Goal: Task Accomplishment & Management: Use online tool/utility

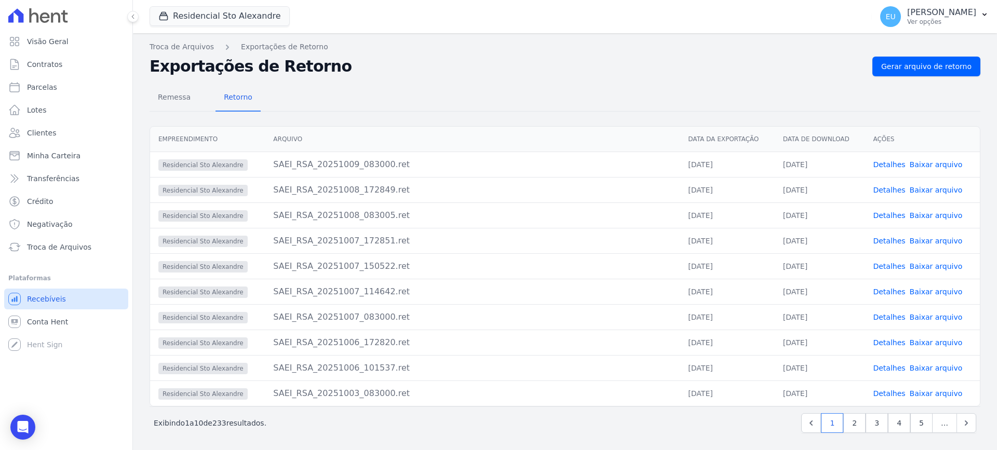
click at [51, 296] on span "Recebíveis" at bounding box center [46, 299] width 39 height 10
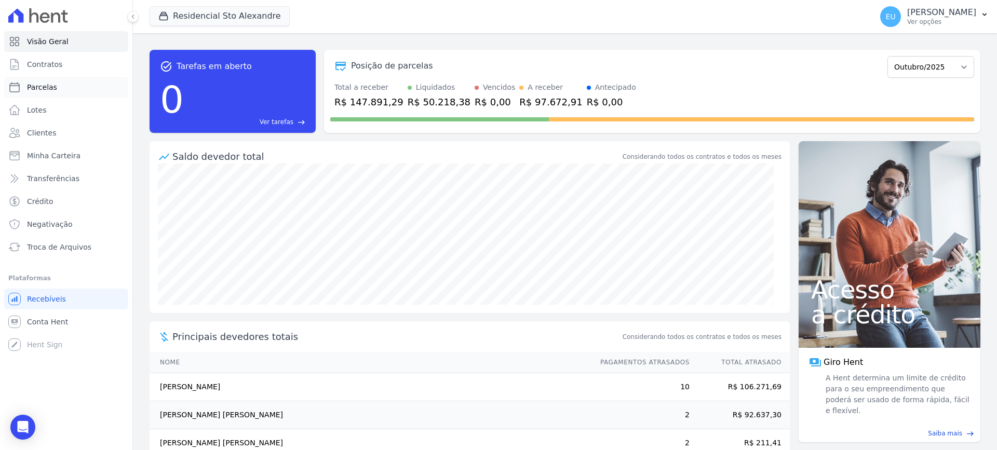
click at [38, 86] on span "Parcelas" at bounding box center [42, 87] width 30 height 10
select select
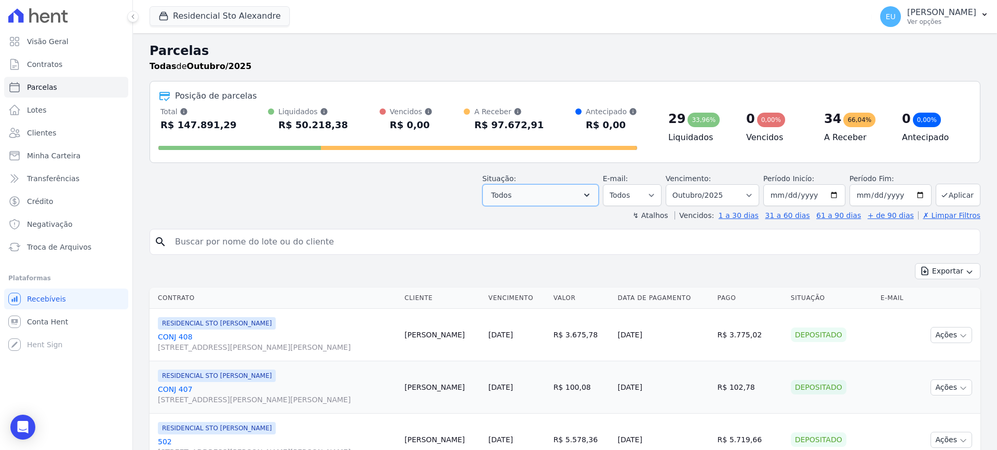
click at [564, 194] on button "Todos" at bounding box center [540, 195] width 116 height 22
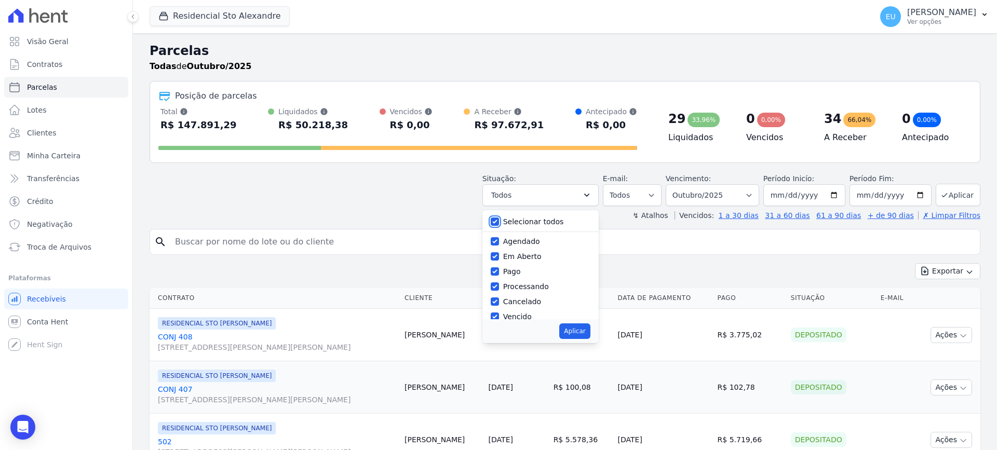
click at [499, 221] on input "Selecionar todos" at bounding box center [495, 222] width 8 height 8
checkbox input "false"
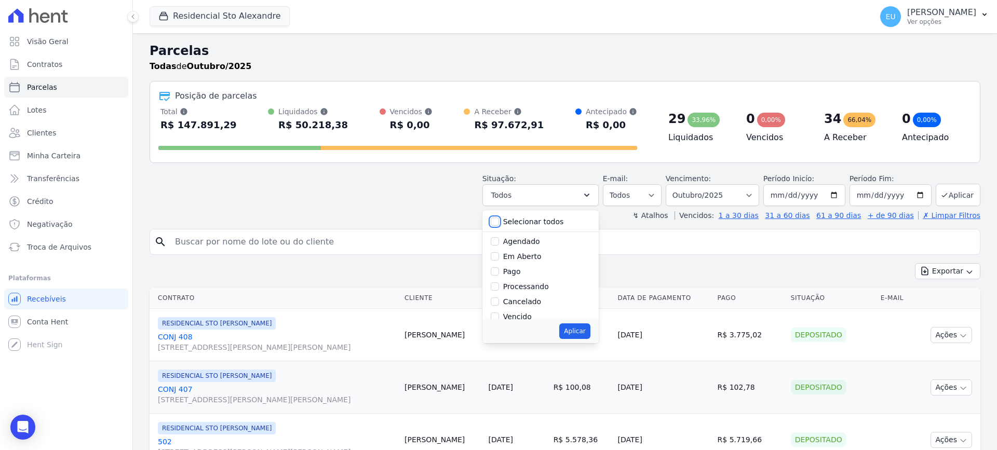
checkbox input "false"
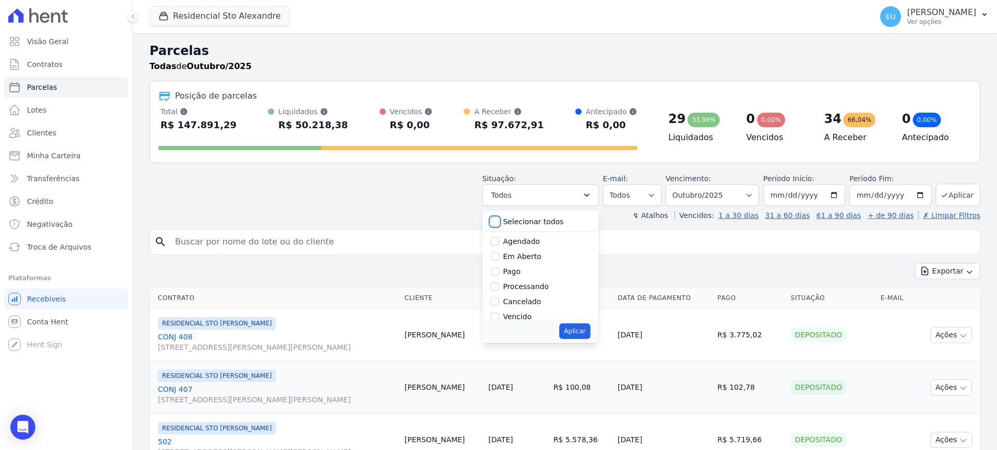
checkbox input "false"
click at [499, 249] on input "Vencido" at bounding box center [495, 247] width 8 height 8
checkbox input "true"
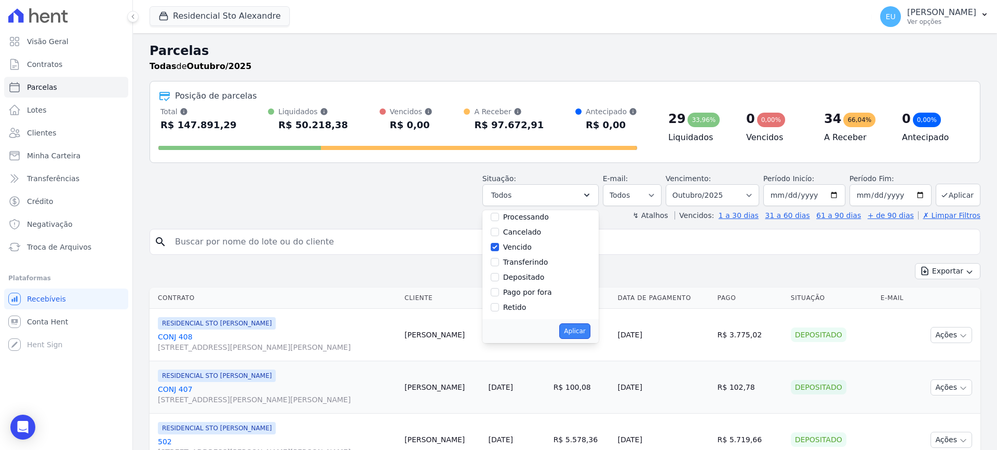
click at [583, 329] on button "Aplicar" at bounding box center [574, 331] width 31 height 16
select select "overdue"
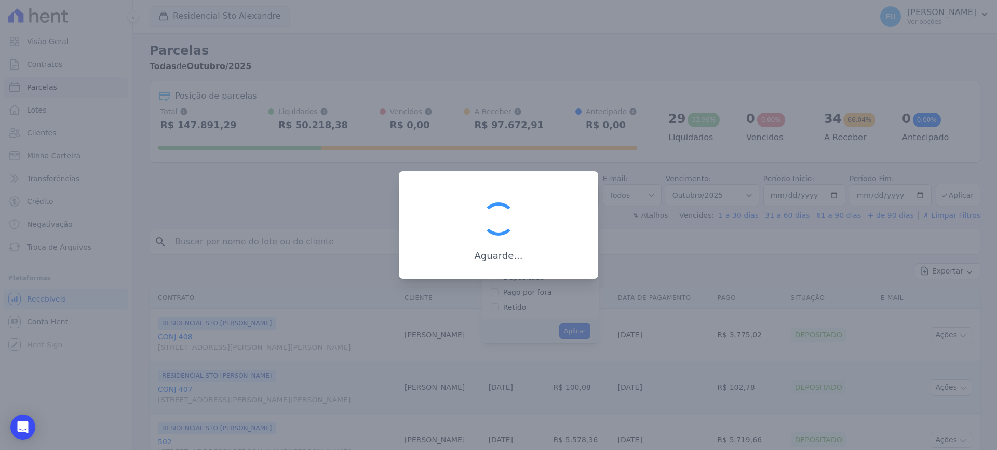
scroll to position [19, 0]
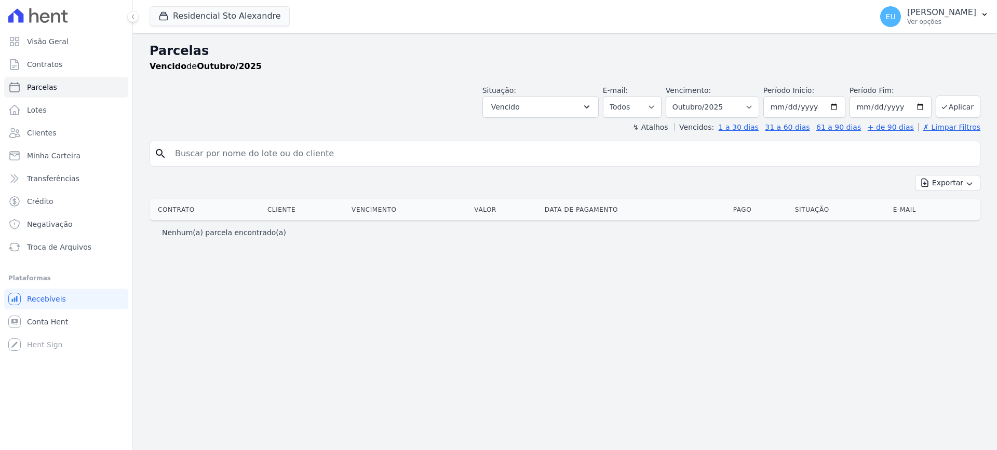
select select
click at [49, 296] on span "Recebíveis" at bounding box center [46, 299] width 39 height 10
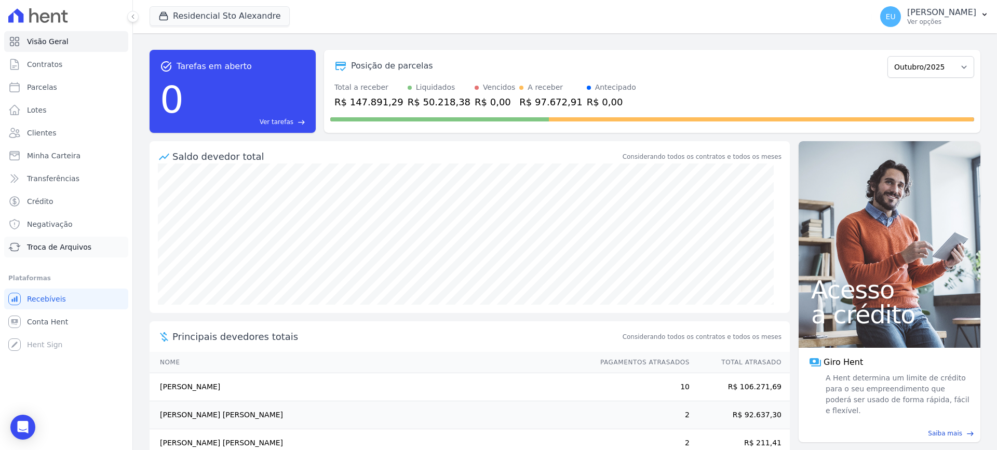
click at [56, 245] on span "Troca de Arquivos" at bounding box center [59, 247] width 64 height 10
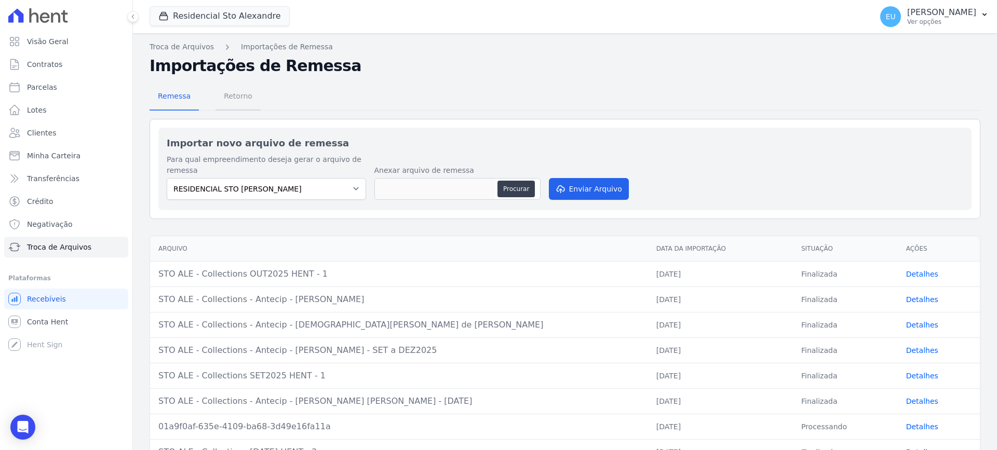
click at [227, 95] on span "Retorno" at bounding box center [238, 96] width 41 height 21
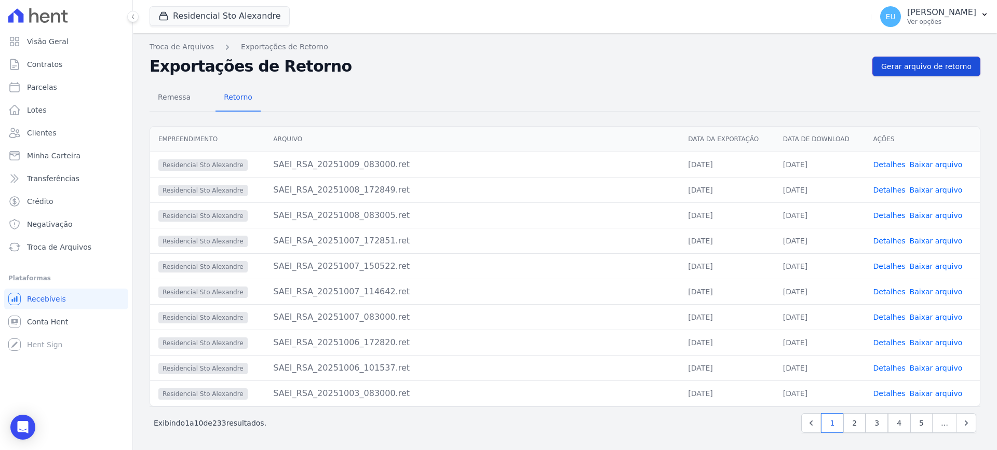
click at [918, 67] on span "Gerar arquivo de retorno" at bounding box center [926, 66] width 90 height 10
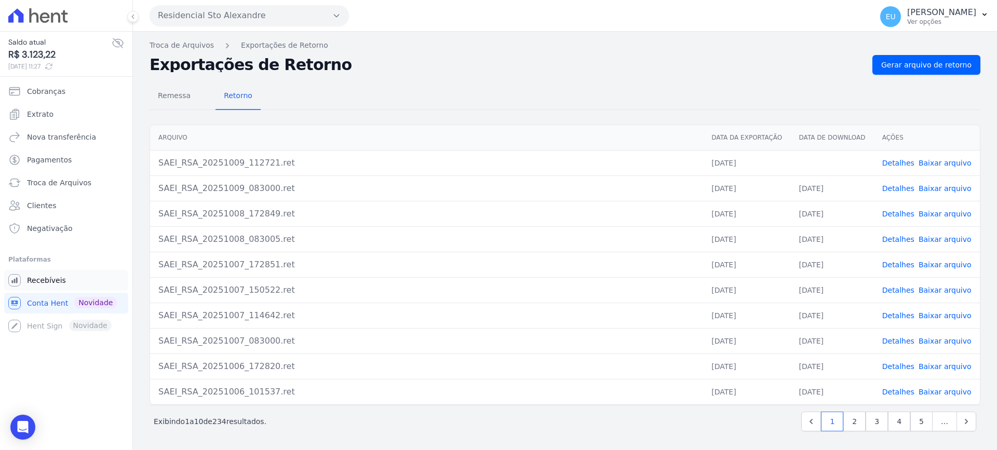
click at [43, 279] on span "Recebíveis" at bounding box center [46, 280] width 39 height 10
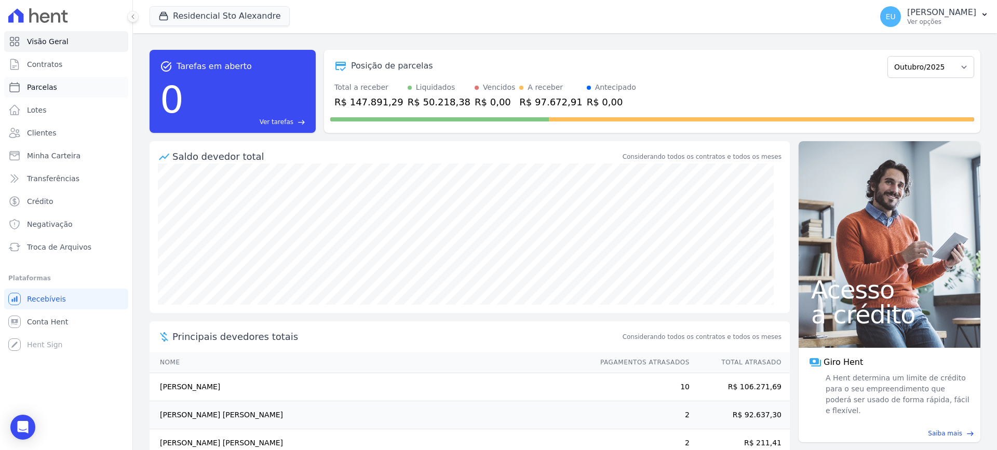
click at [45, 86] on span "Parcelas" at bounding box center [42, 87] width 30 height 10
select select
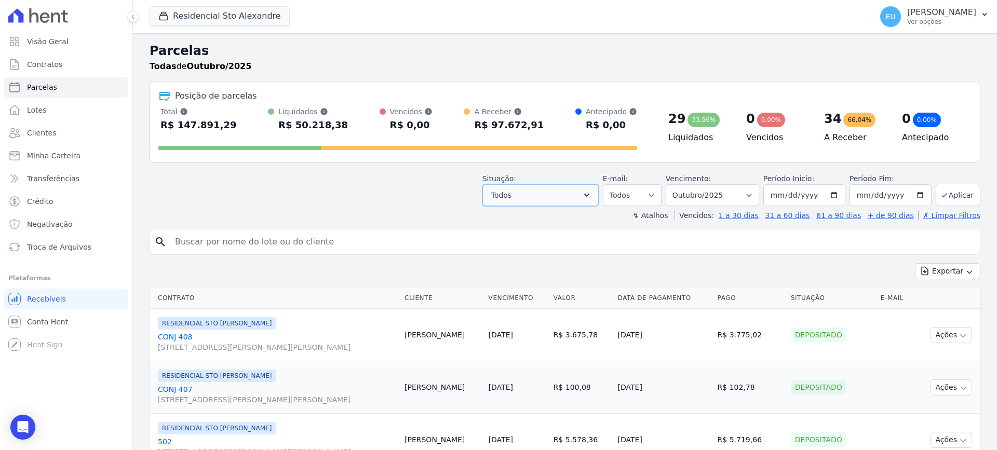
click at [543, 190] on button "Todos" at bounding box center [540, 195] width 116 height 22
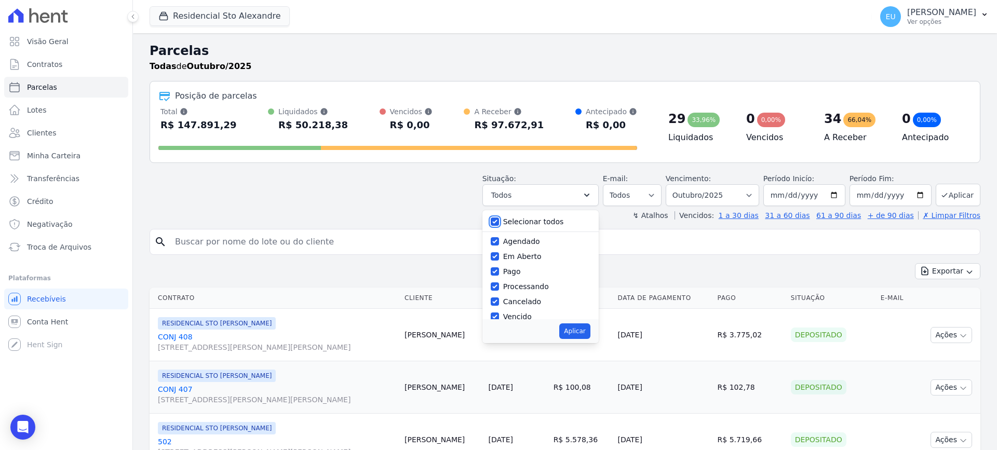
click at [499, 222] on input "Selecionar todos" at bounding box center [495, 222] width 8 height 8
checkbox input "false"
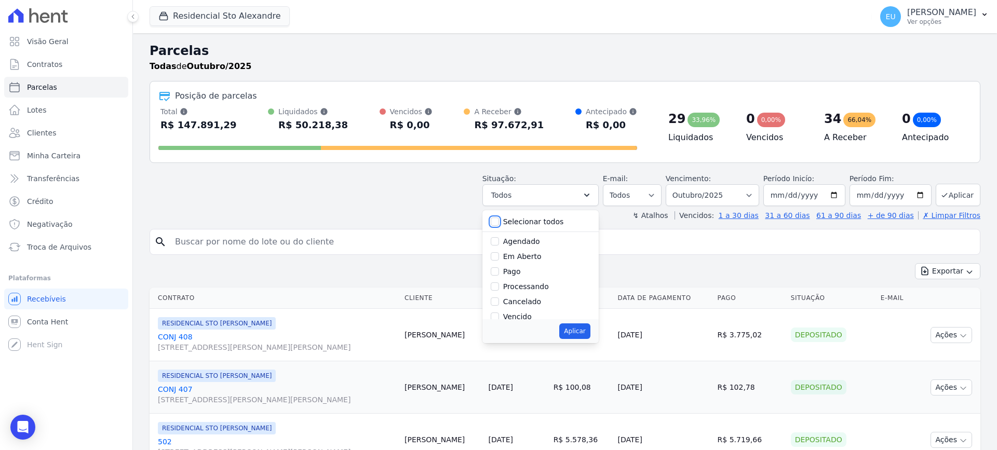
checkbox input "false"
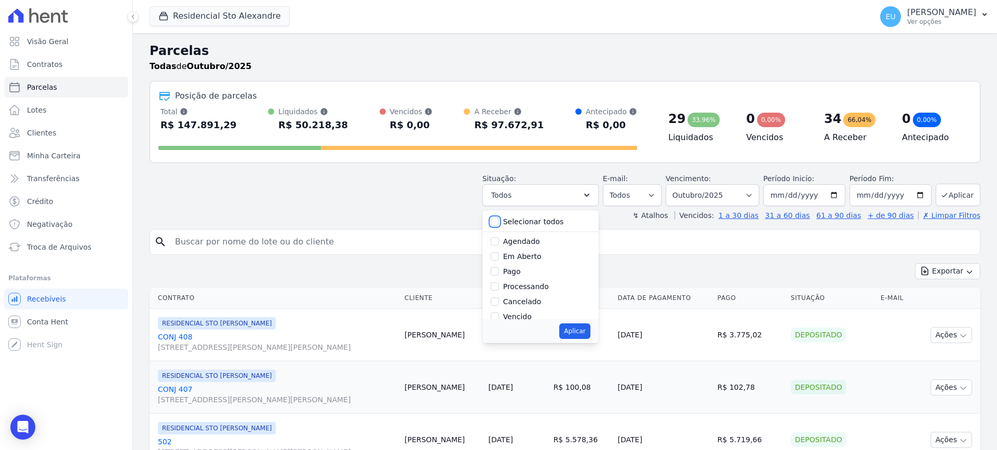
checkbox input "false"
click at [499, 263] on input "Vencido" at bounding box center [495, 265] width 8 height 8
checkbox input "true"
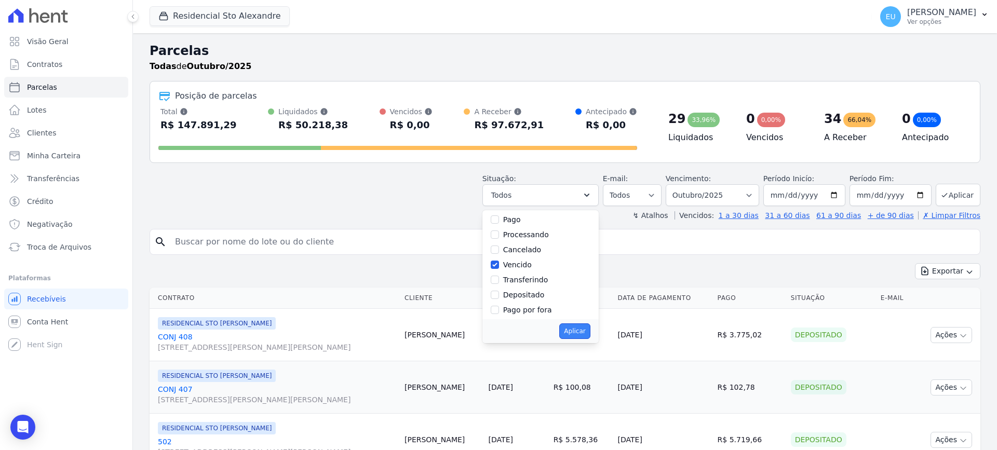
click at [580, 327] on button "Aplicar" at bounding box center [574, 331] width 31 height 16
select select "overdue"
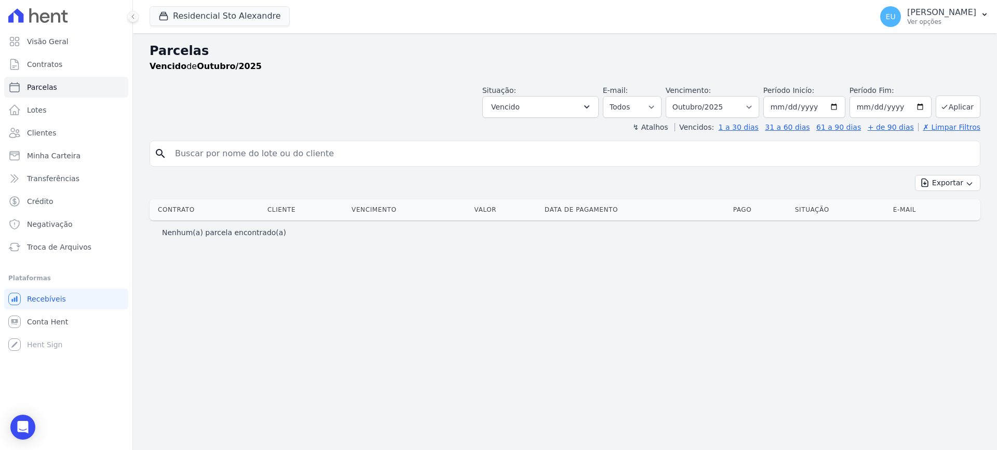
select select
click at [749, 106] on select "Filtrar por período ──────── Todos os meses Março/2020 Abril/2020 Maio/2020 Jun…" at bounding box center [712, 107] width 93 height 22
select select "04/2024"
click at [680, 96] on select "Filtrar por período ──────── Todos os meses Março/2020 Abril/2020 Maio/2020 Jun…" at bounding box center [712, 107] width 93 height 22
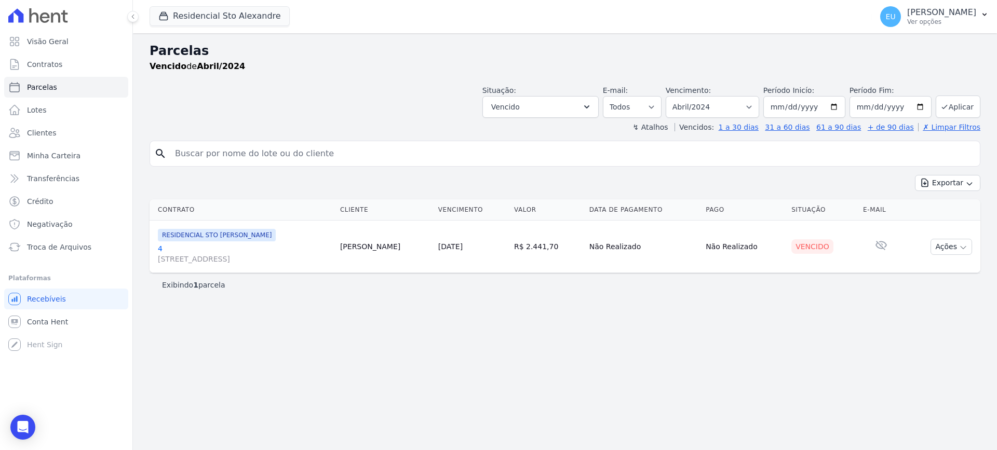
select select
click at [839, 106] on input "2024-04-01" at bounding box center [804, 107] width 82 height 22
click at [726, 103] on select "Filtrar por período ──────── Todos os meses Março/2020 Abril/2020 Maio/2020 Jun…" at bounding box center [712, 107] width 93 height 22
select select "04/2025"
click at [680, 96] on select "Filtrar por período ──────── Todos os meses Março/2020 Abril/2020 Maio/2020 Jun…" at bounding box center [712, 107] width 93 height 22
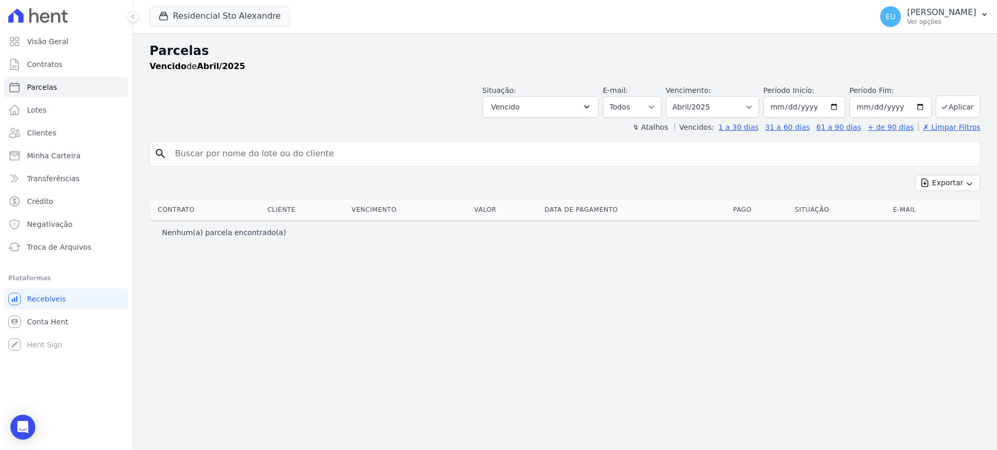
select select
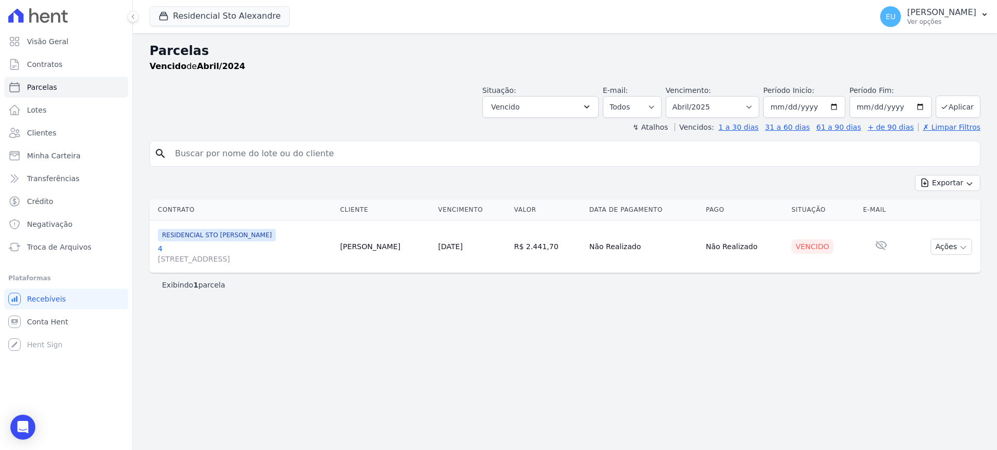
select select
click at [725, 110] on select "Filtrar por período ──────── Todos os meses Março/2020 Abril/2020 Maio/2020 Jun…" at bounding box center [712, 107] width 93 height 22
select select "date_range_filter"
click at [680, 96] on select "Filtrar por período ──────── Todos os meses Março/2020 Abril/2020 Maio/2020 Jun…" at bounding box center [712, 107] width 93 height 22
click at [840, 107] on input "2024-04-01" at bounding box center [804, 107] width 82 height 22
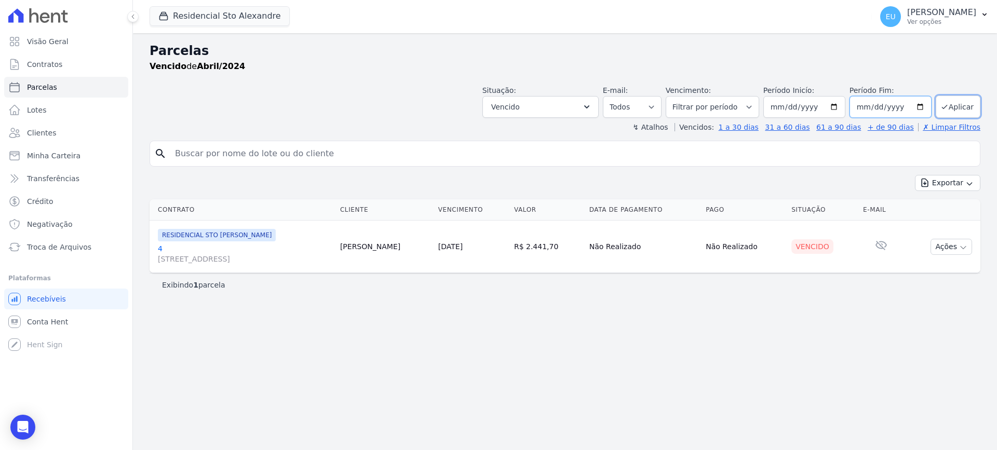
type input "[DATE]"
click at [922, 107] on input "2024-04-30" at bounding box center [890, 107] width 82 height 22
click at [870, 103] on input "2024-04-30" at bounding box center [890, 107] width 82 height 22
type input "2024-04-03"
type input "[DATE]"
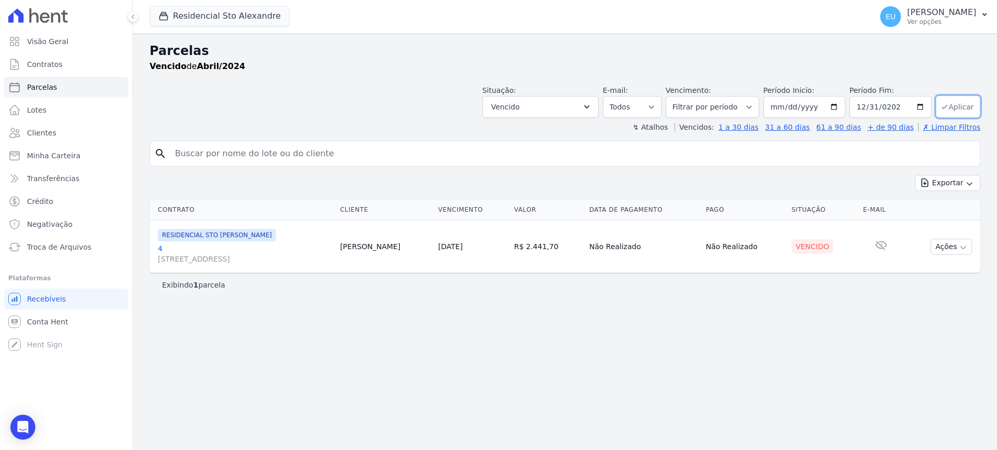
click at [968, 117] on button "Aplicar" at bounding box center [958, 107] width 45 height 22
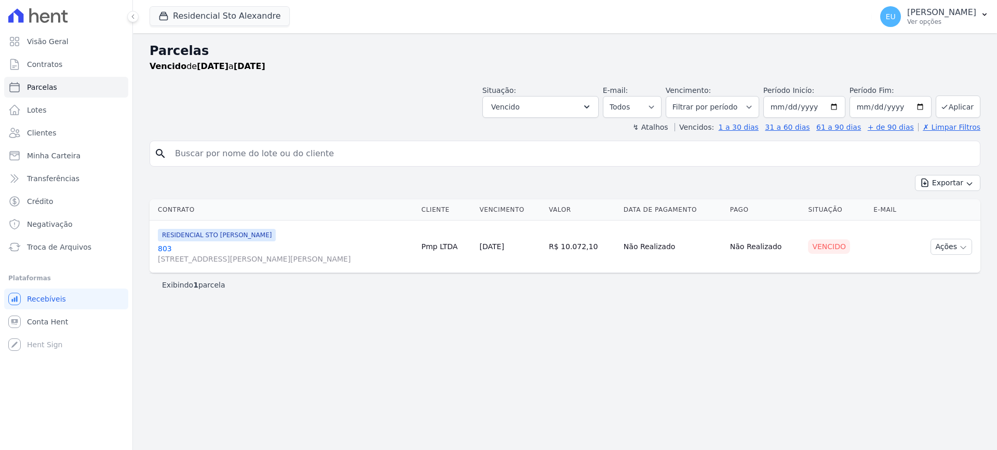
select select
drag, startPoint x: 557, startPoint y: 244, endPoint x: 599, endPoint y: 250, distance: 42.5
click at [599, 250] on td "R$ 10.072,10" at bounding box center [582, 247] width 75 height 52
copy td "R$ 10.072,10"
drag, startPoint x: 754, startPoint y: 367, endPoint x: 931, endPoint y: 271, distance: 201.2
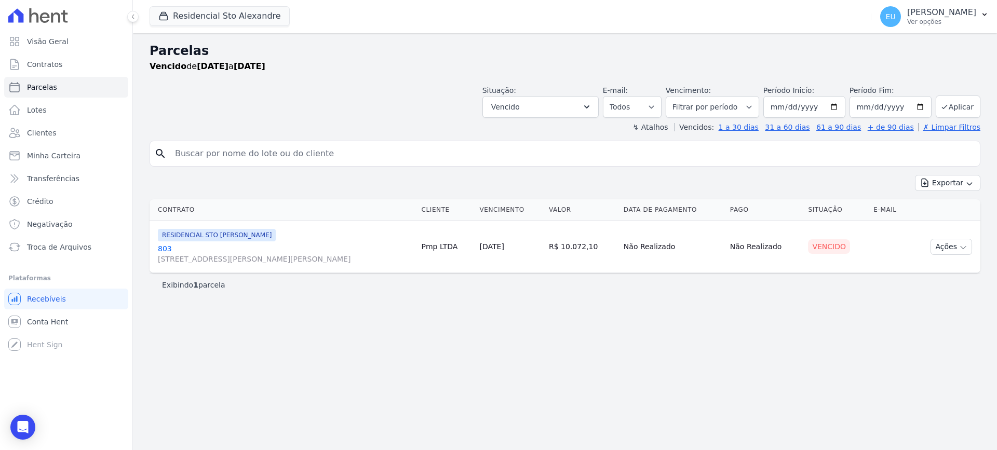
click at [755, 367] on div "Parcelas [GEOGRAPHIC_DATA] de [DATE] a [DATE] Situação: Agendado Em Aberto Pago…" at bounding box center [565, 241] width 864 height 417
click at [962, 245] on icon "button" at bounding box center [963, 248] width 8 height 8
click at [938, 271] on link "Ver boleto" at bounding box center [947, 270] width 100 height 19
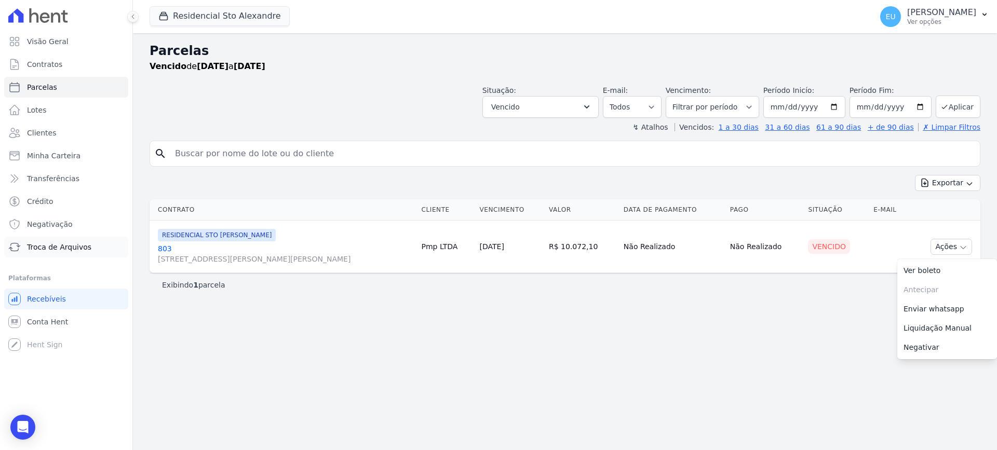
click at [73, 242] on span "Troca de Arquivos" at bounding box center [59, 247] width 64 height 10
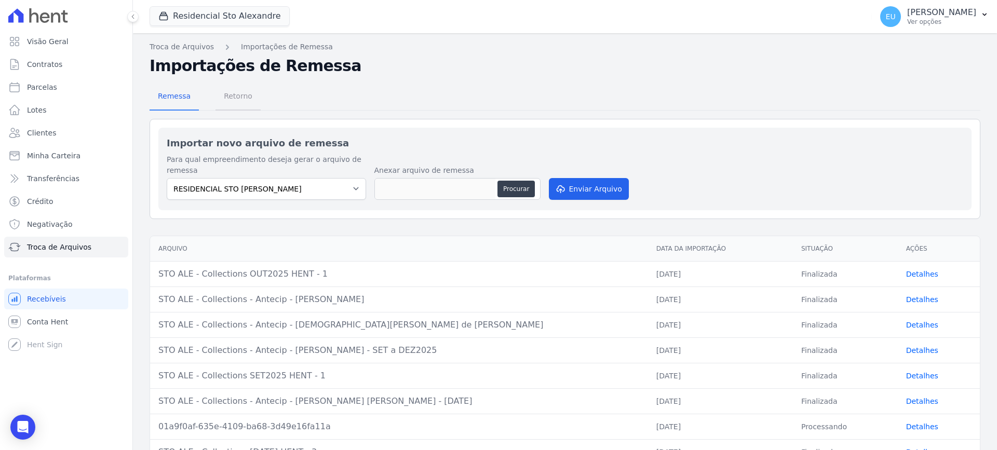
click at [234, 96] on span "Retorno" at bounding box center [238, 96] width 41 height 21
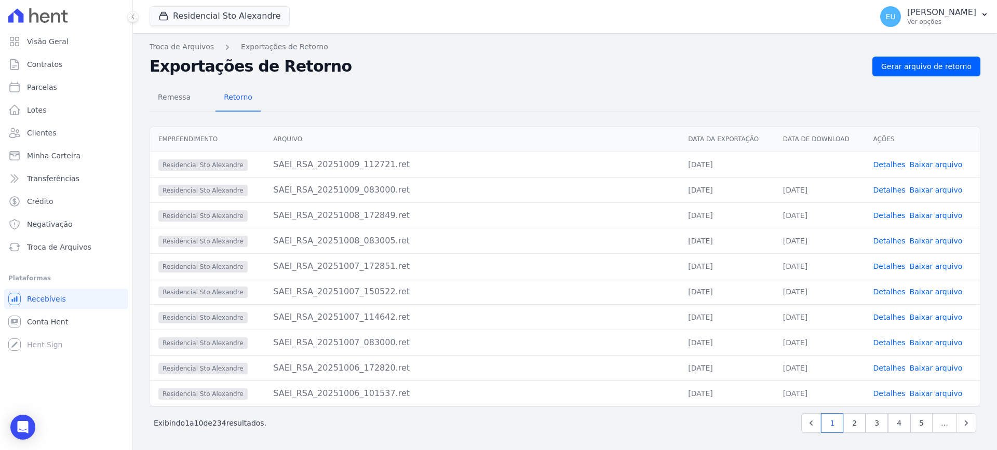
click at [882, 163] on link "Detalhes" at bounding box center [889, 164] width 32 height 8
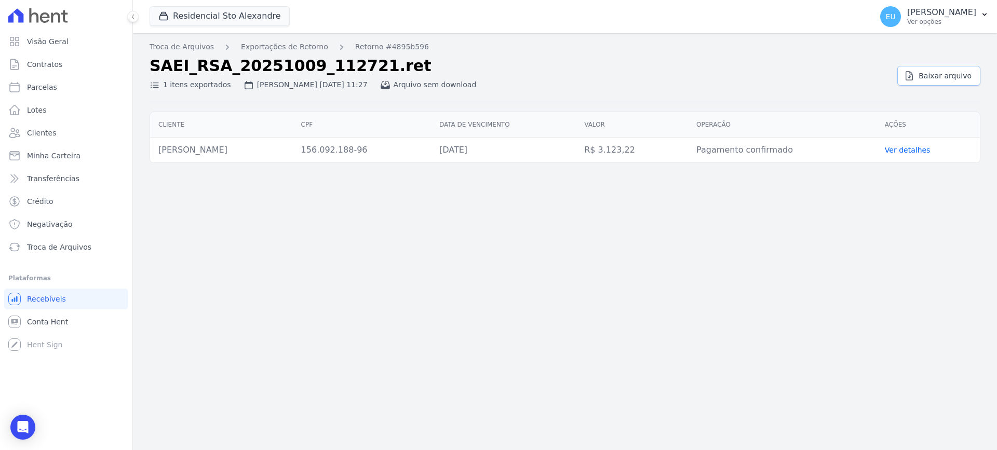
click at [955, 74] on span "Baixar arquivo" at bounding box center [944, 76] width 53 height 10
click at [683, 65] on h2 "SAEI_RSA_20251009_112721.ret" at bounding box center [519, 66] width 739 height 19
click at [170, 42] on link "Troca de Arquivos" at bounding box center [182, 47] width 64 height 11
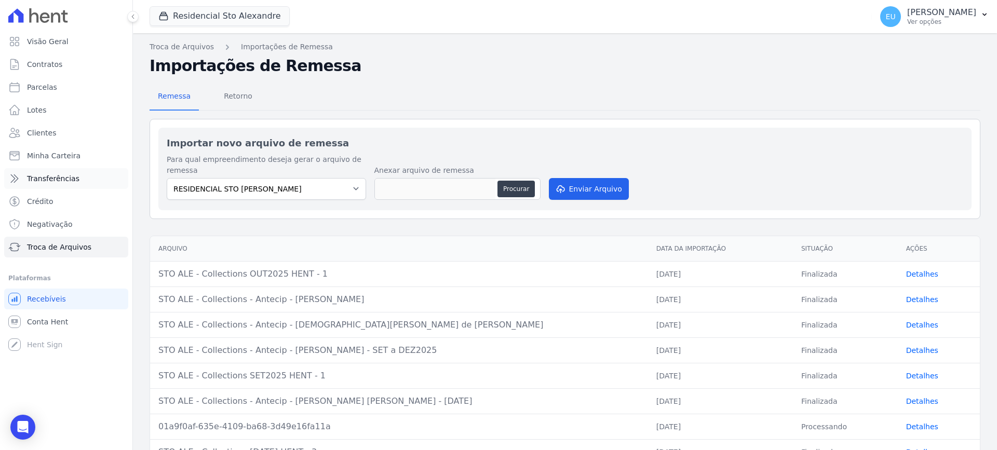
click at [59, 174] on span "Transferências" at bounding box center [53, 178] width 52 height 10
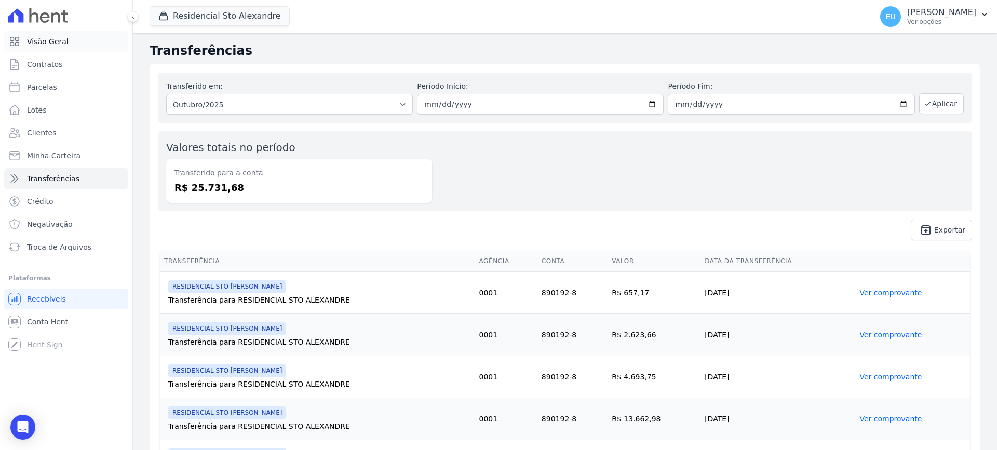
click at [47, 39] on span "Visão Geral" at bounding box center [48, 41] width 42 height 10
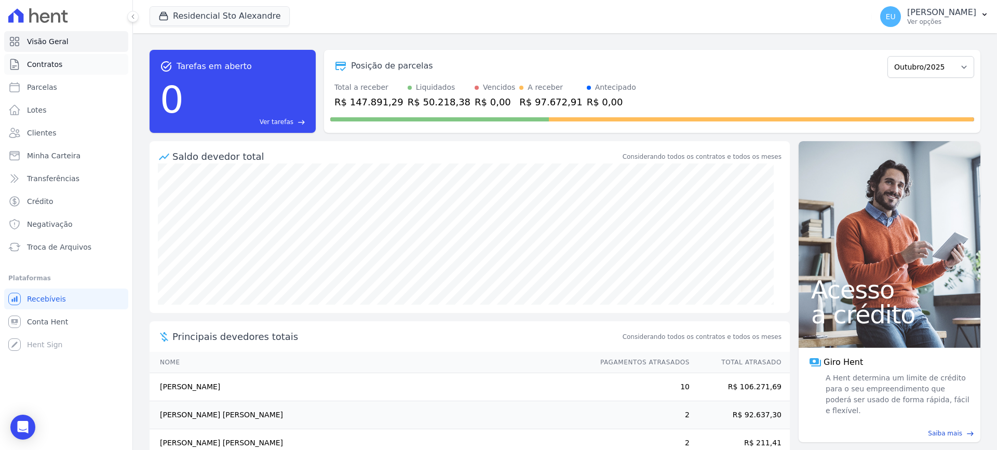
click at [47, 63] on span "Contratos" at bounding box center [44, 64] width 35 height 10
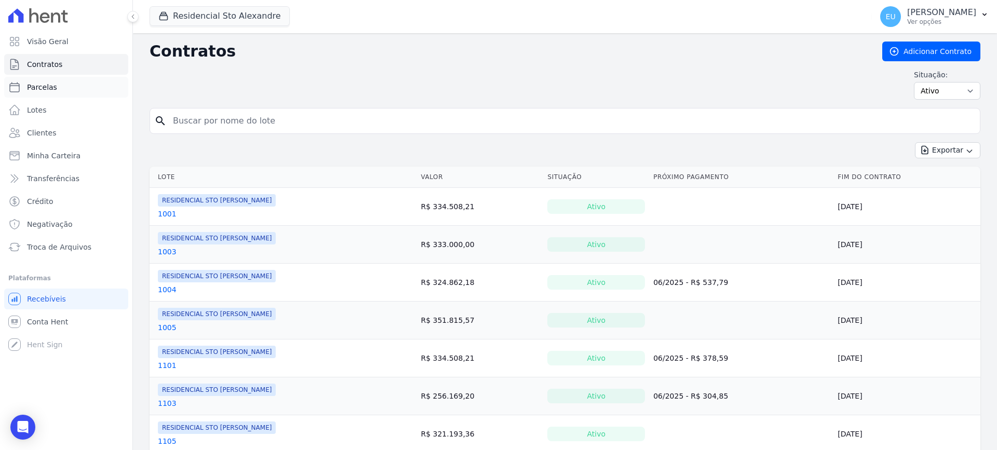
click at [43, 86] on span "Parcelas" at bounding box center [42, 87] width 30 height 10
select select
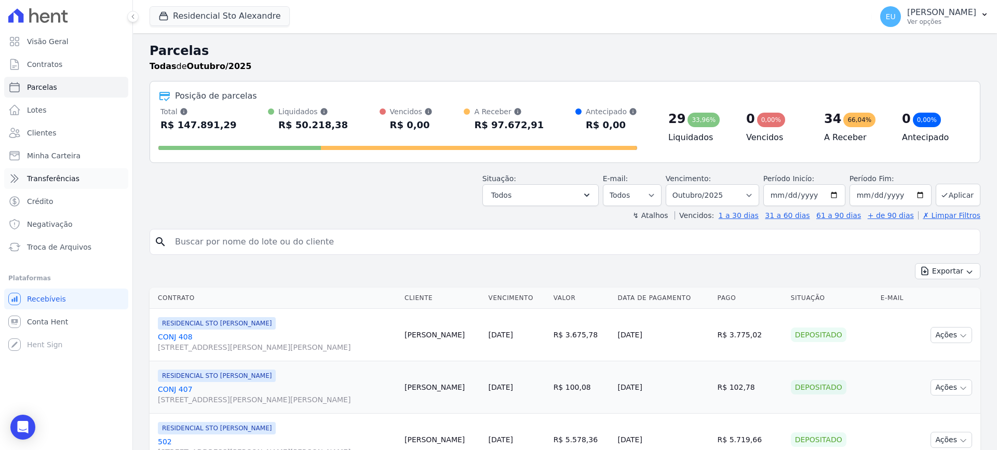
click at [63, 179] on span "Transferências" at bounding box center [53, 178] width 52 height 10
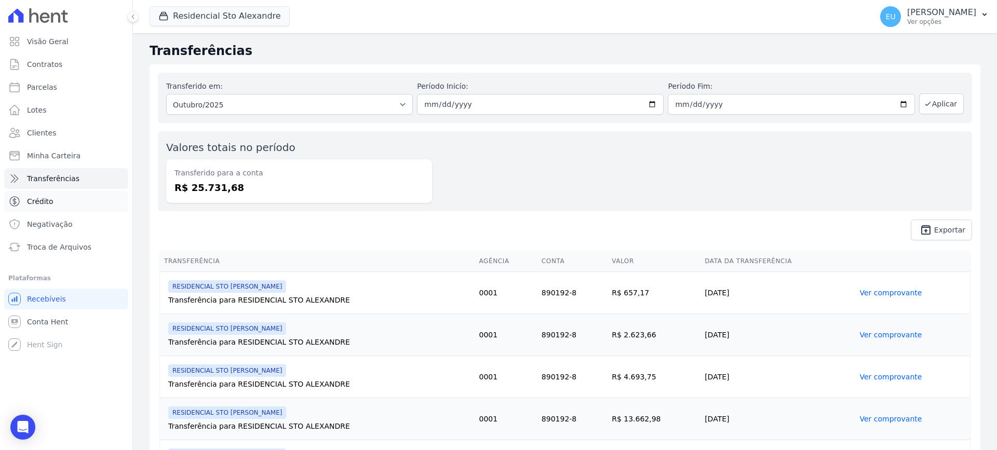
click at [46, 198] on span "Crédito" at bounding box center [40, 201] width 26 height 10
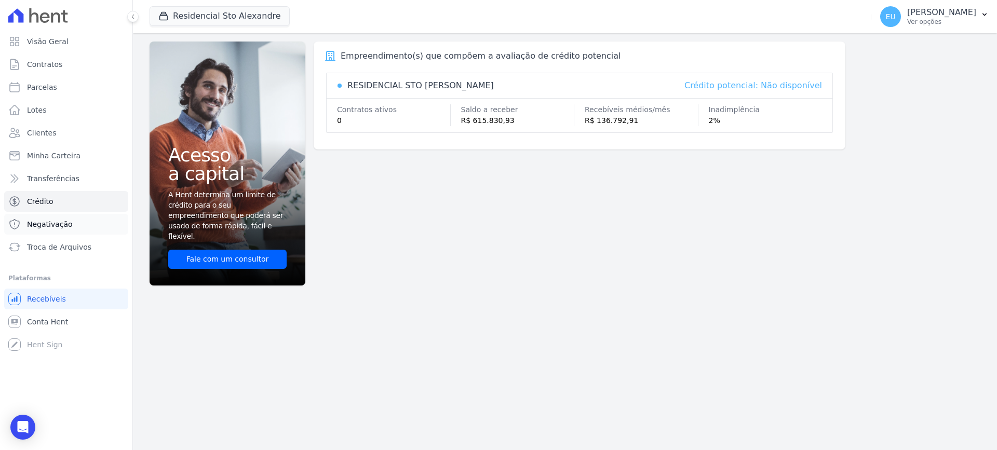
click at [60, 226] on span "Negativação" at bounding box center [50, 224] width 46 height 10
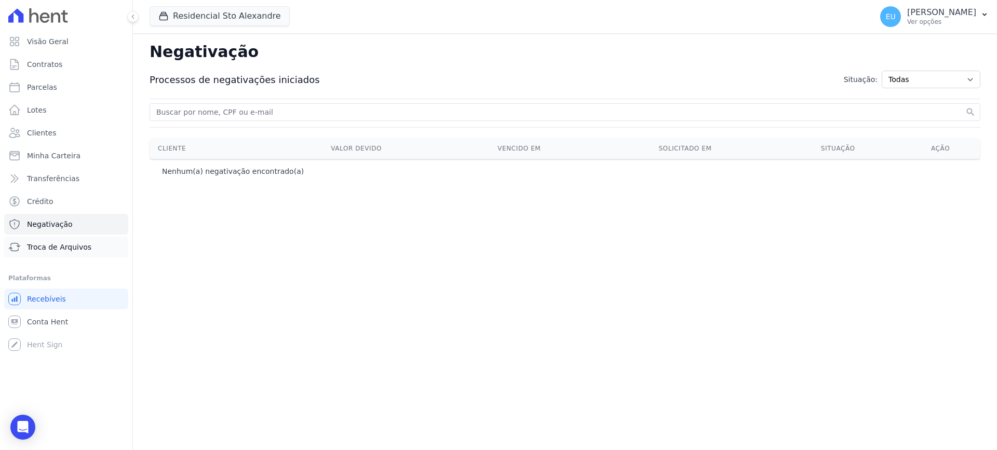
click at [61, 247] on span "Troca de Arquivos" at bounding box center [59, 247] width 64 height 10
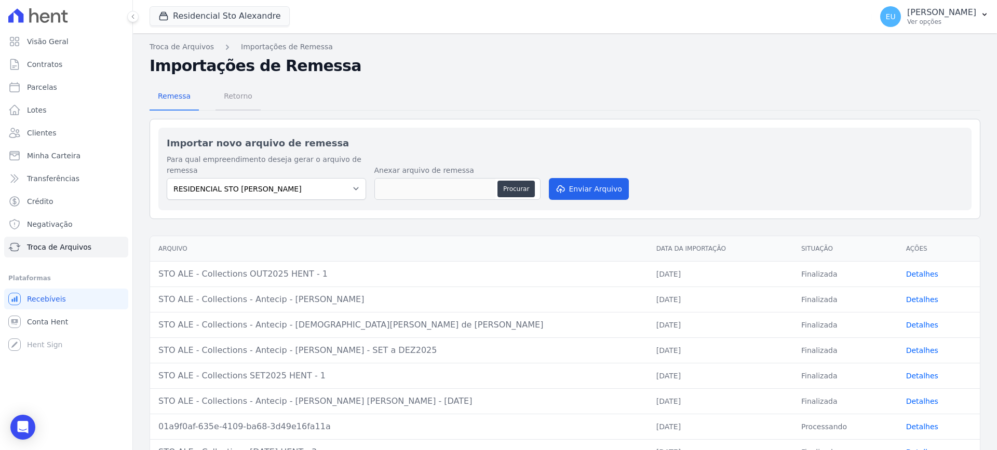
click at [237, 93] on span "Retorno" at bounding box center [238, 96] width 41 height 21
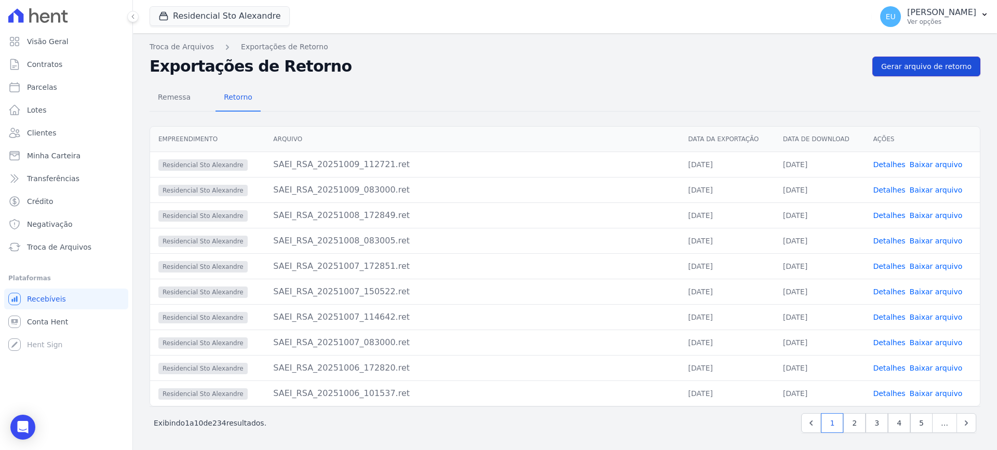
click at [920, 67] on span "Gerar arquivo de retorno" at bounding box center [926, 66] width 90 height 10
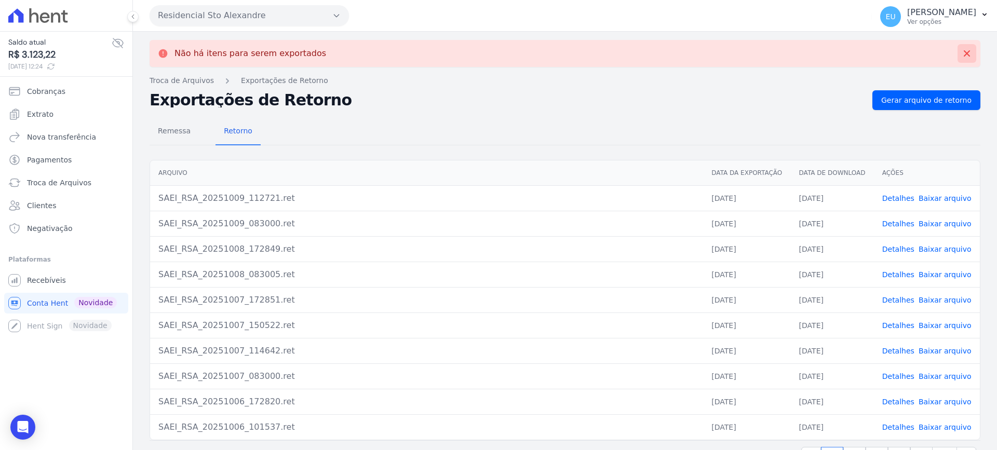
click at [964, 52] on icon at bounding box center [967, 53] width 6 height 6
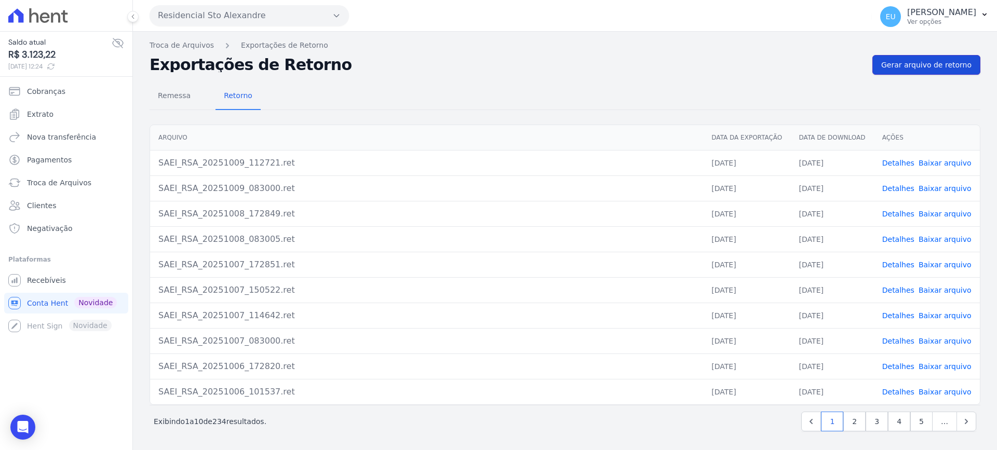
click at [928, 61] on span "Gerar arquivo de retorno" at bounding box center [926, 65] width 90 height 10
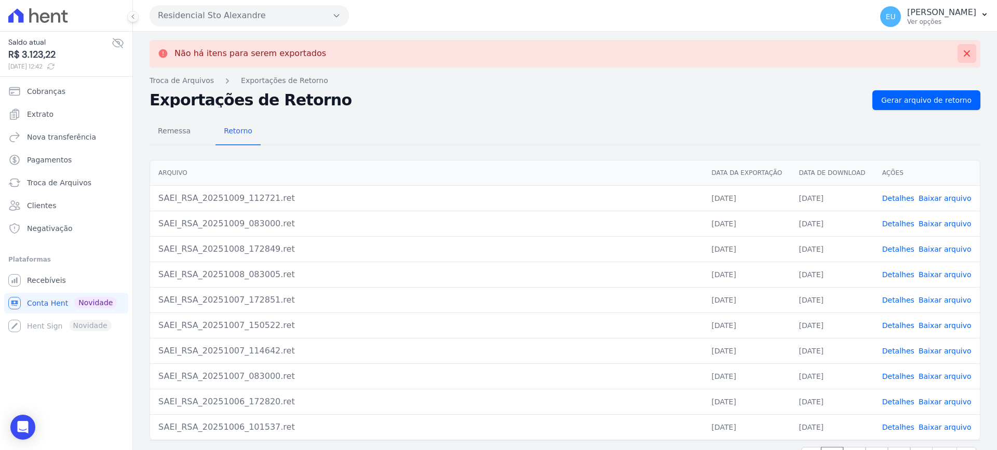
click at [962, 51] on icon at bounding box center [967, 53] width 10 height 10
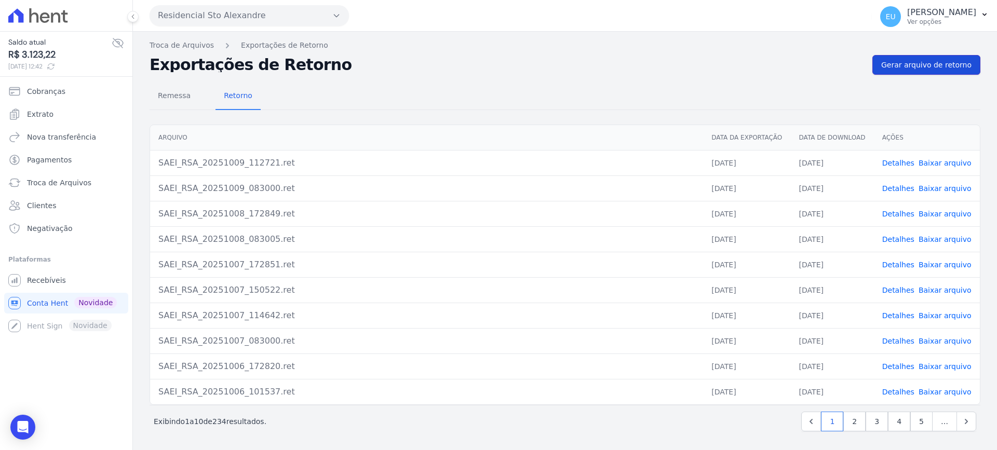
click at [929, 63] on span "Gerar arquivo de retorno" at bounding box center [926, 65] width 90 height 10
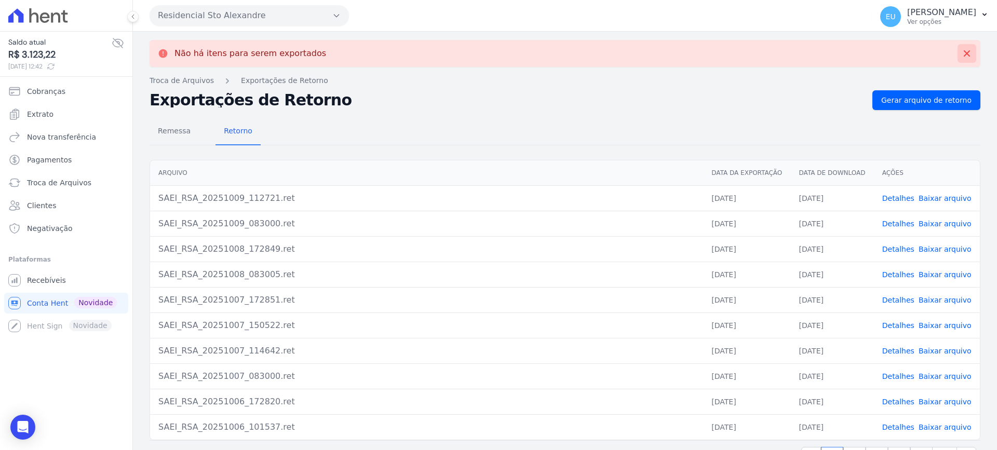
click at [964, 55] on button at bounding box center [966, 53] width 19 height 19
